Goal: Register for event/course

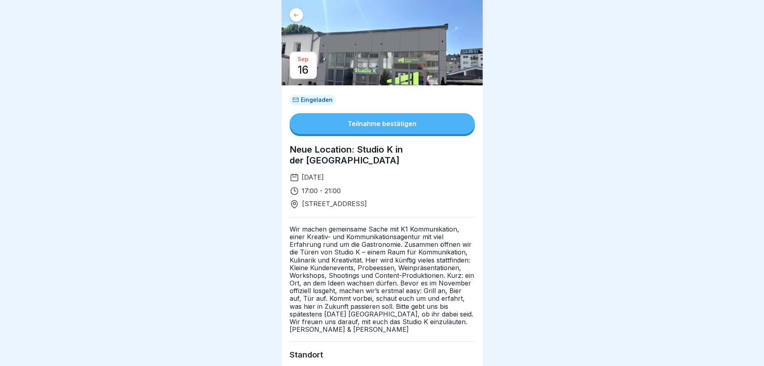
click at [380, 120] on button "Teilnahme bestätigen" at bounding box center [382, 123] width 185 height 21
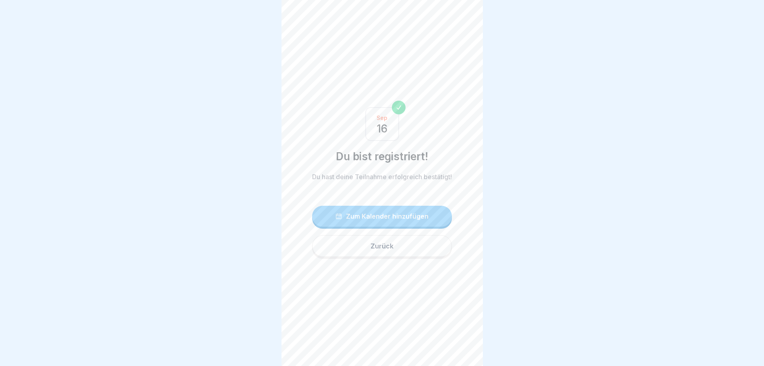
click at [379, 220] on div "Zum Kalender hinzufügen" at bounding box center [381, 216] width 93 height 7
click at [413, 218] on div "Zum Kalender hinzufügen" at bounding box center [381, 216] width 93 height 7
